Goal: Obtain resource: Download file/media

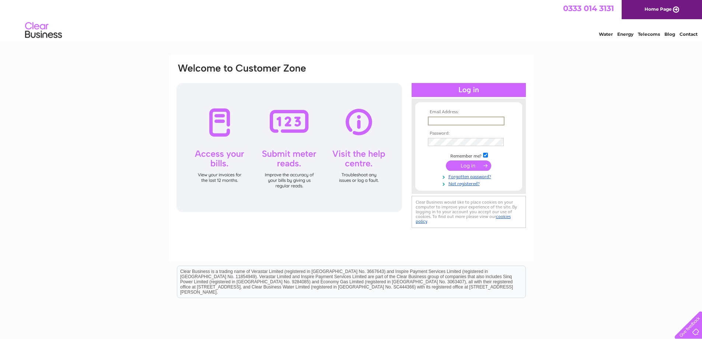
click at [454, 119] on input "text" at bounding box center [466, 120] width 77 height 9
type input "[EMAIL_ADDRESS][DOMAIN_NAME]"
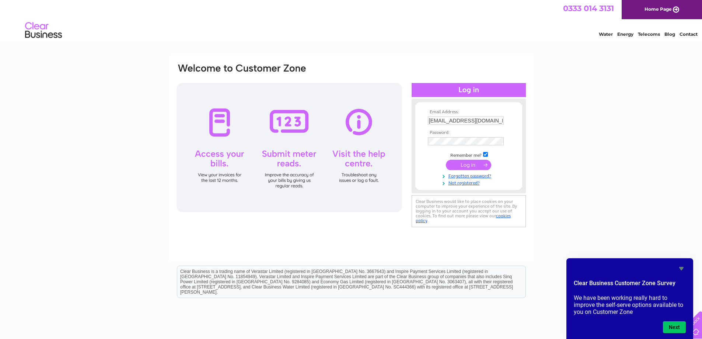
drag, startPoint x: 630, startPoint y: 0, endPoint x: 364, endPoint y: 49, distance: 270.8
click at [364, 43] on html "0333 014 3131 Home Page Water Energy Telecoms Blog Contact" at bounding box center [351, 21] width 702 height 43
click at [224, 127] on div at bounding box center [288, 147] width 225 height 129
click at [472, 164] on input "submit" at bounding box center [468, 165] width 45 height 10
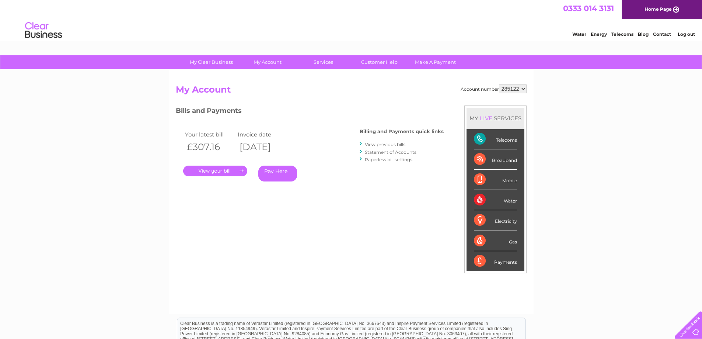
click at [388, 143] on link "View previous bills" at bounding box center [385, 144] width 41 height 6
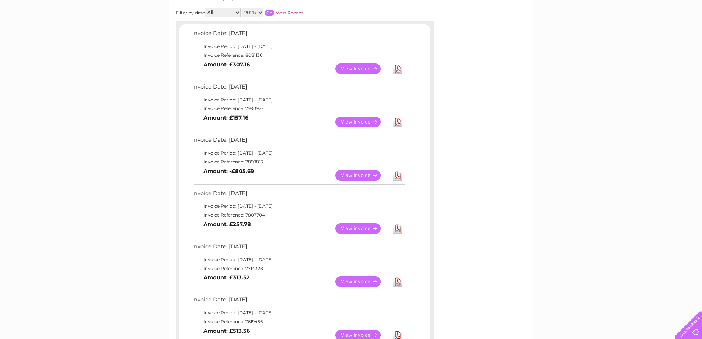
scroll to position [111, 0]
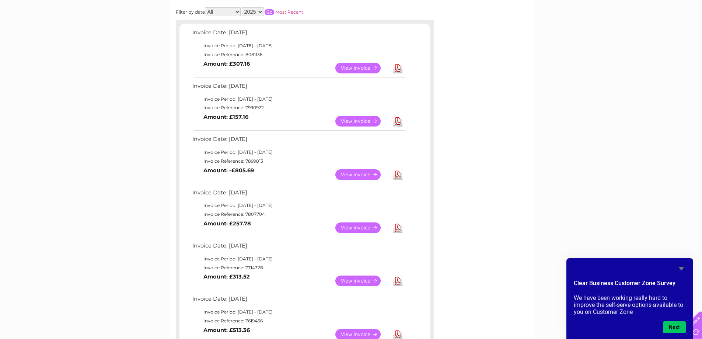
click at [397, 227] on link "Download" at bounding box center [397, 227] width 9 height 11
click at [397, 283] on link "Download" at bounding box center [397, 280] width 9 height 11
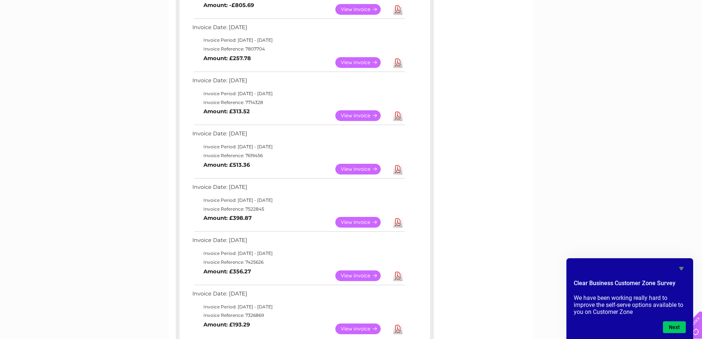
scroll to position [295, 0]
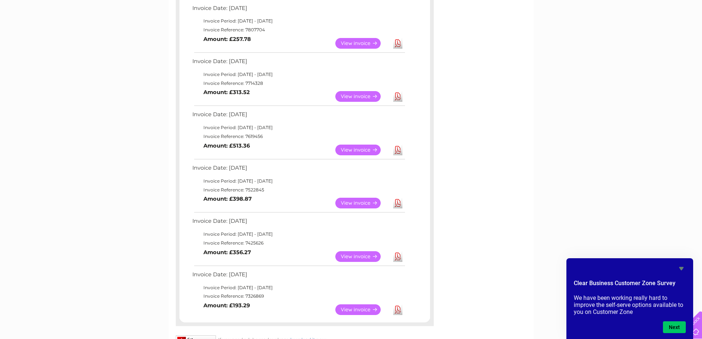
click at [398, 148] on link "Download" at bounding box center [397, 149] width 9 height 11
